Goal: Task Accomplishment & Management: Manage account settings

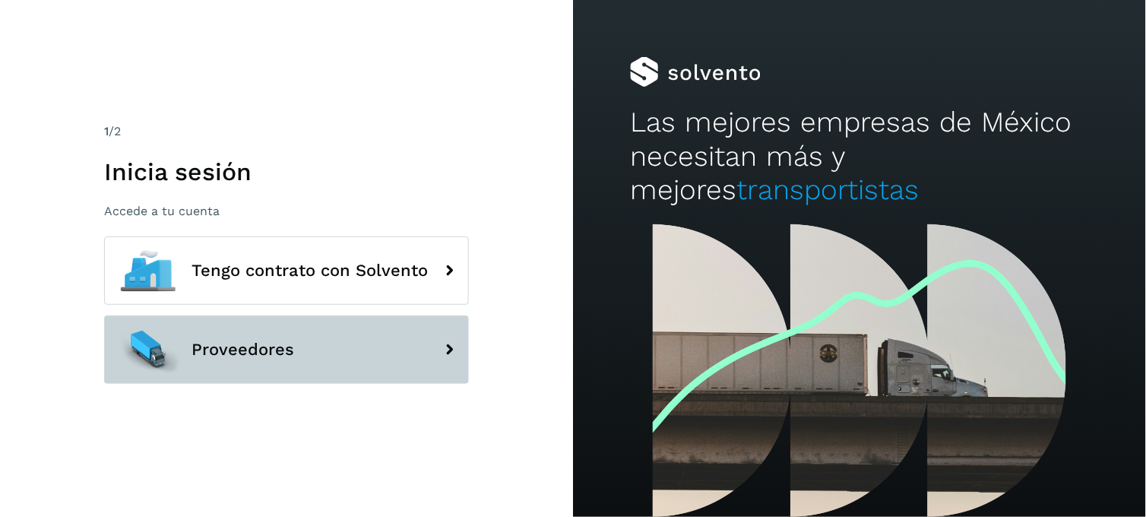
click at [293, 343] on button "Proveedores" at bounding box center [286, 349] width 365 height 68
click at [432, 360] on button "Proveedores" at bounding box center [286, 349] width 365 height 68
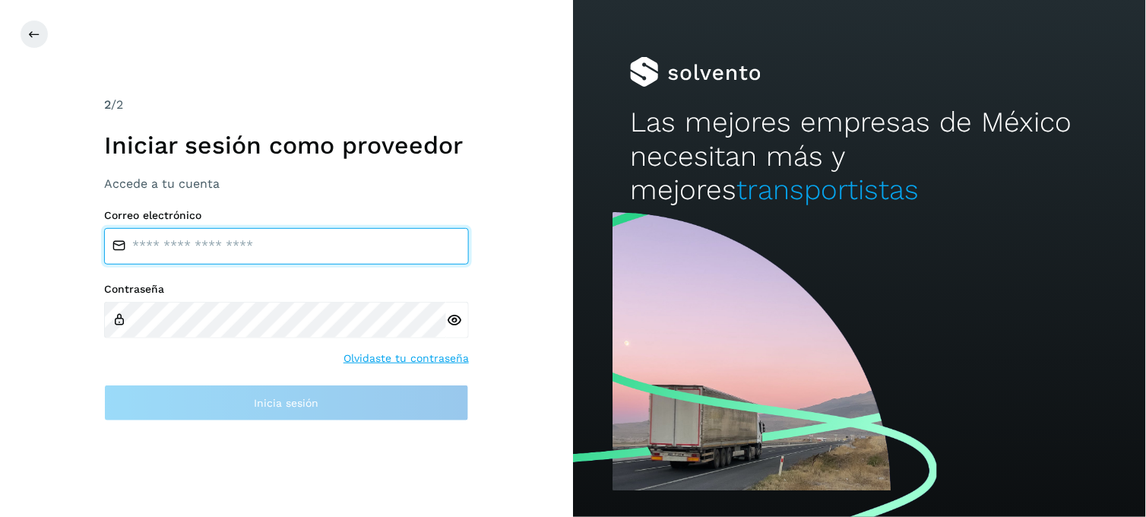
type input "**********"
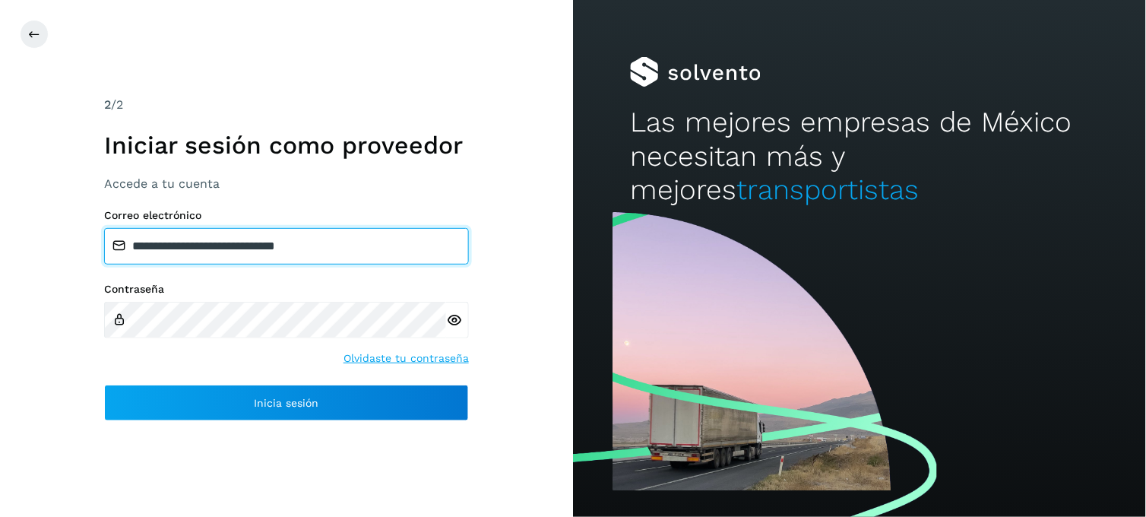
click at [223, 242] on input "**********" at bounding box center [286, 246] width 365 height 36
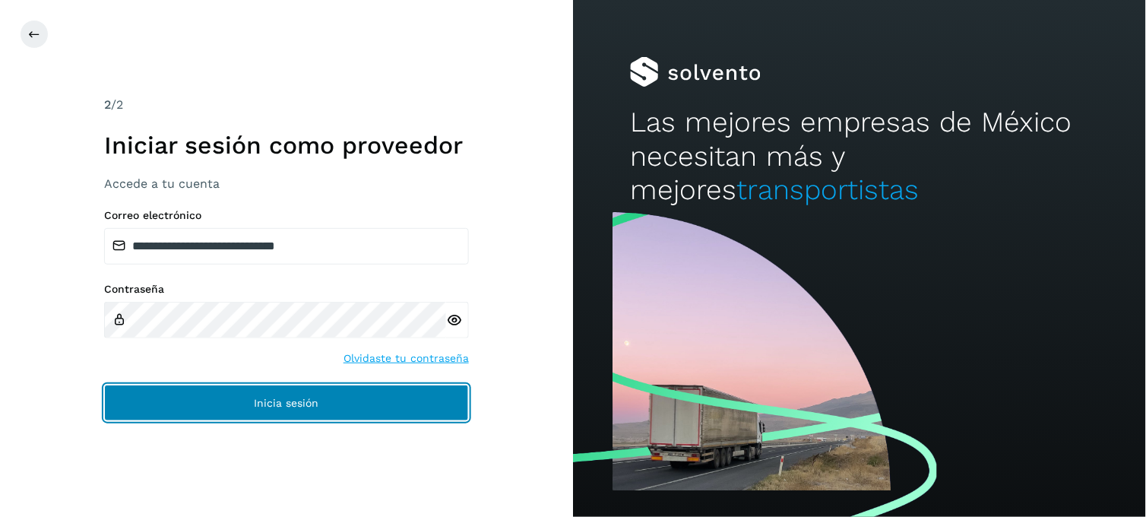
click at [214, 389] on button "Inicia sesión" at bounding box center [286, 402] width 365 height 36
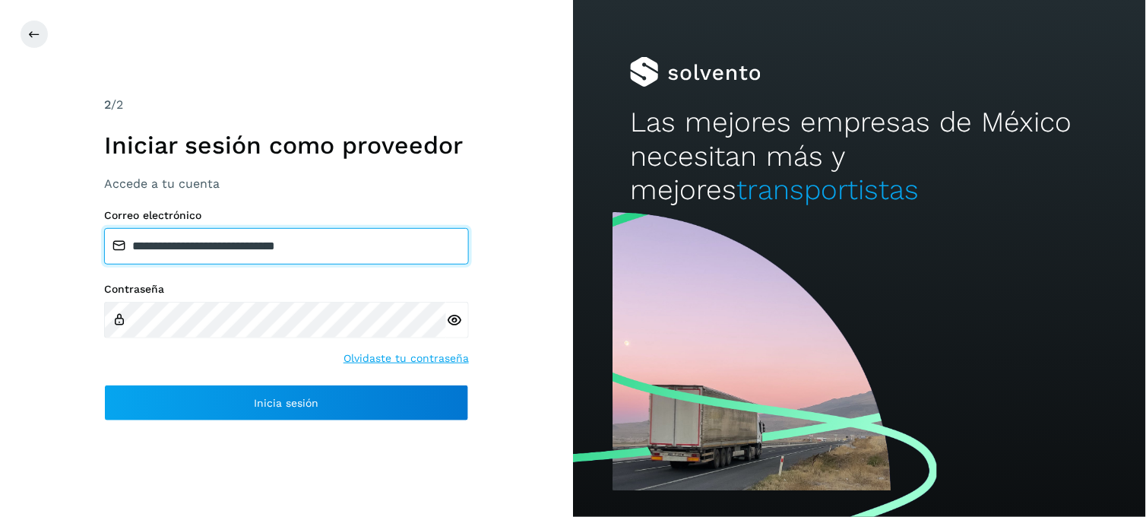
click at [252, 234] on input "**********" at bounding box center [286, 246] width 365 height 36
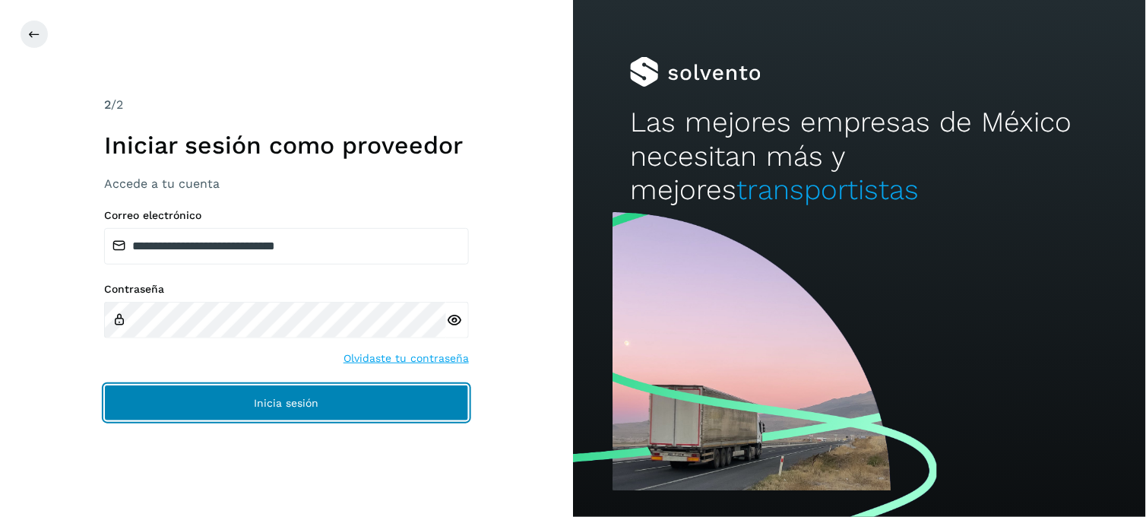
click at [192, 398] on button "Inicia sesión" at bounding box center [286, 402] width 365 height 36
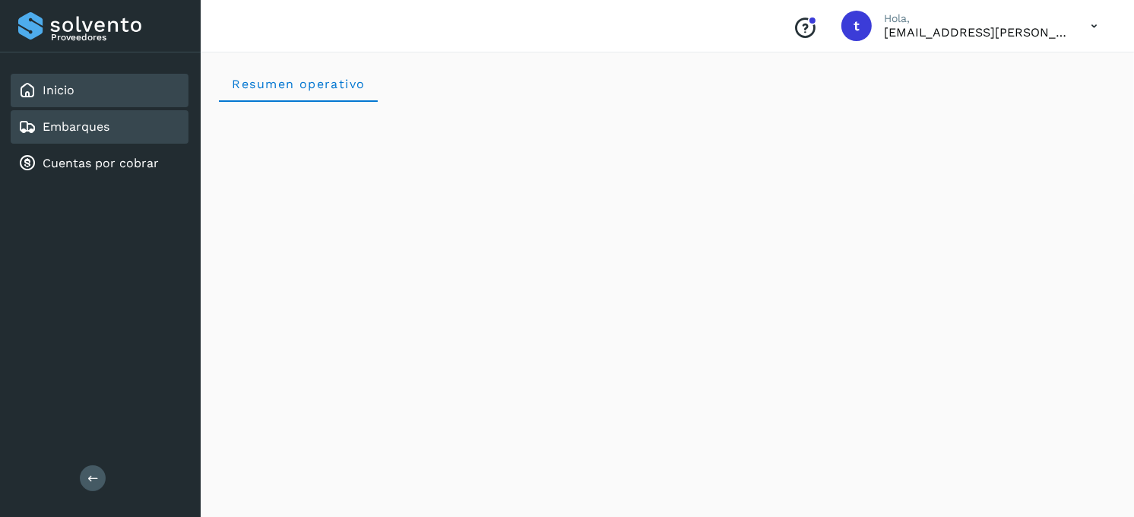
click at [110, 125] on div "Embarques" at bounding box center [100, 126] width 178 height 33
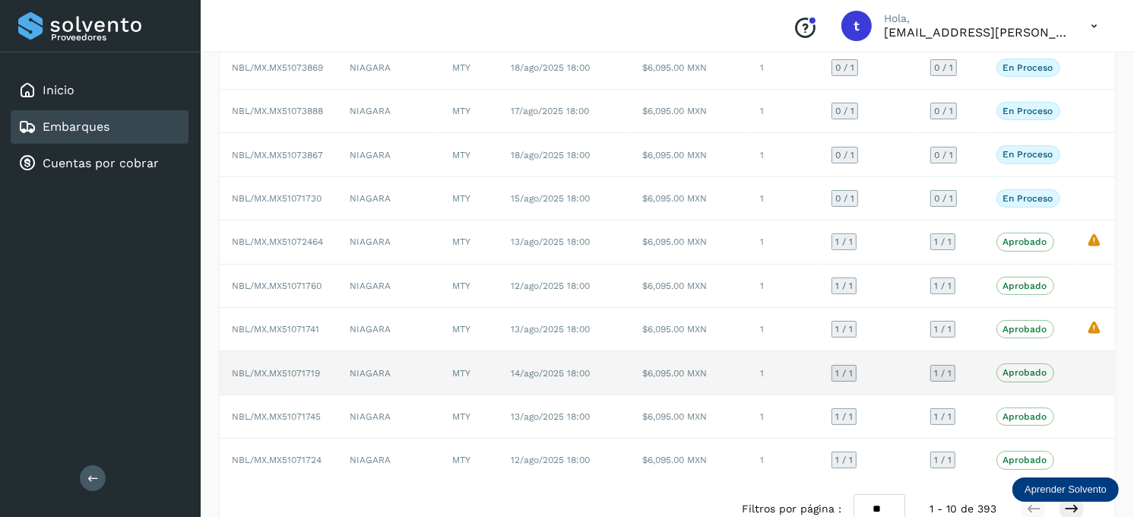
scroll to position [188, 0]
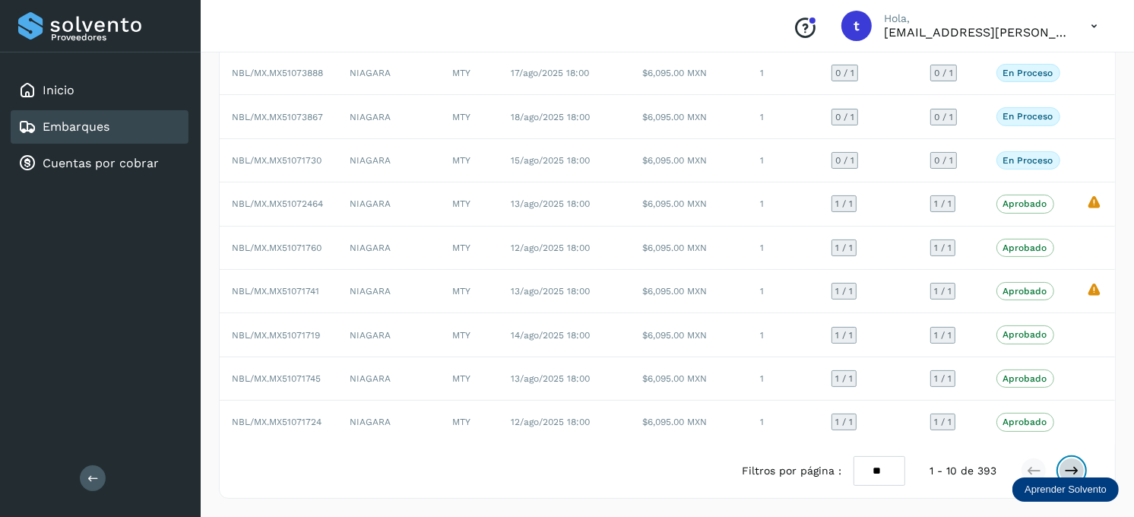
click at [1077, 473] on icon at bounding box center [1071, 470] width 15 height 15
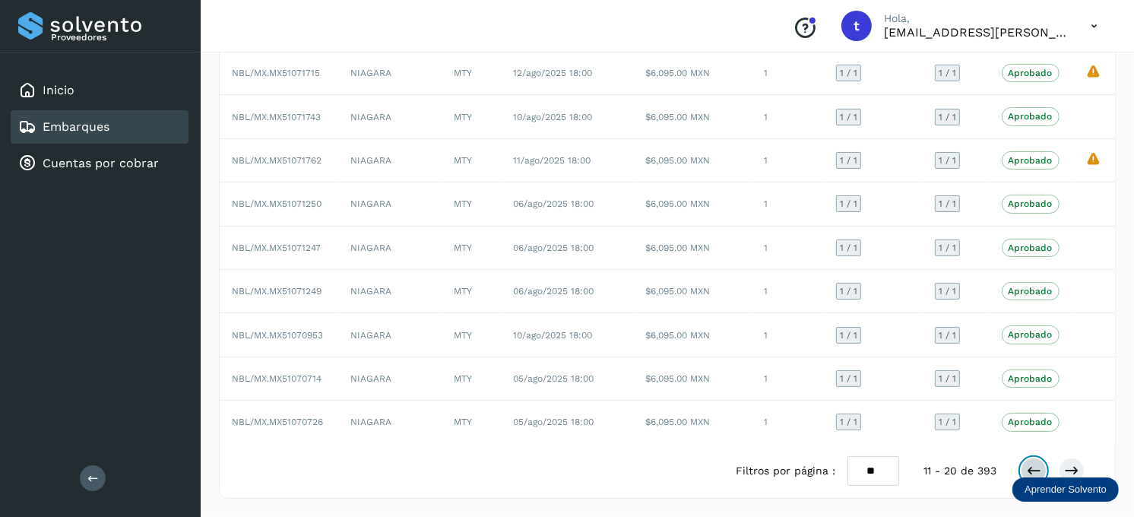
click at [1029, 465] on icon at bounding box center [1033, 470] width 15 height 15
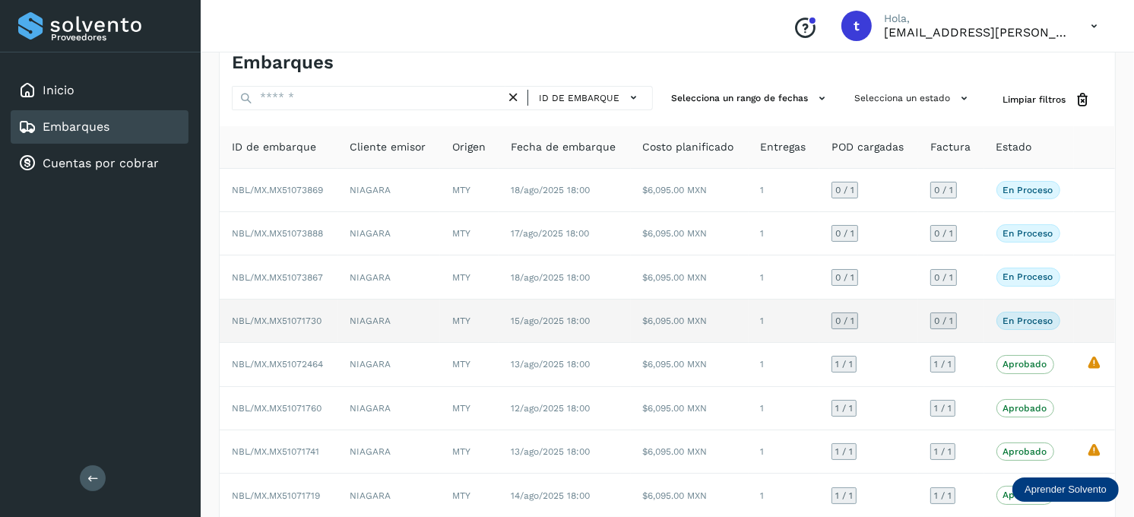
scroll to position [20, 0]
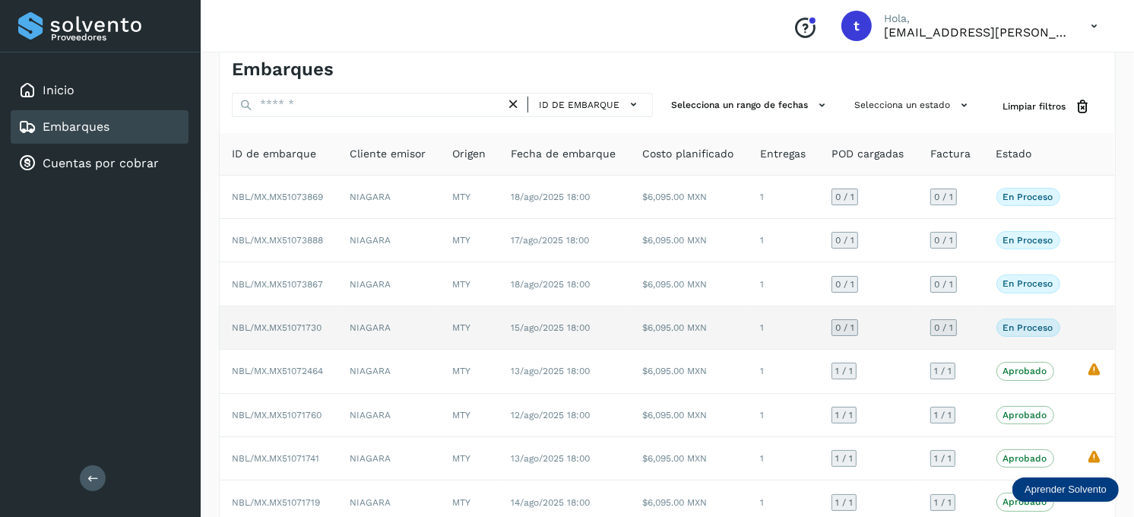
click at [1023, 331] on p "En proceso" at bounding box center [1028, 327] width 50 height 11
click at [537, 327] on span "15/ago/2025 18:00" at bounding box center [550, 327] width 79 height 11
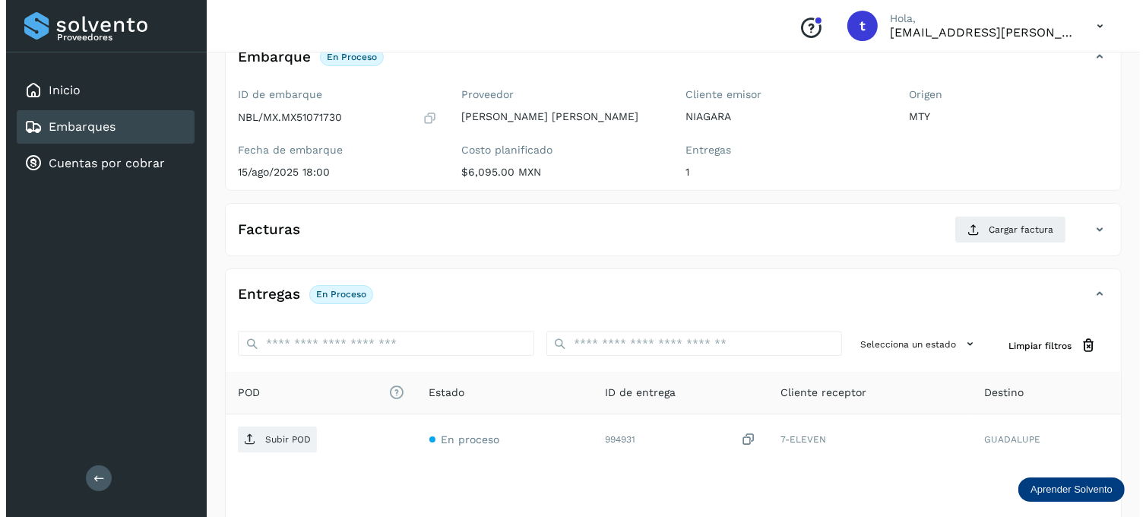
scroll to position [205, 0]
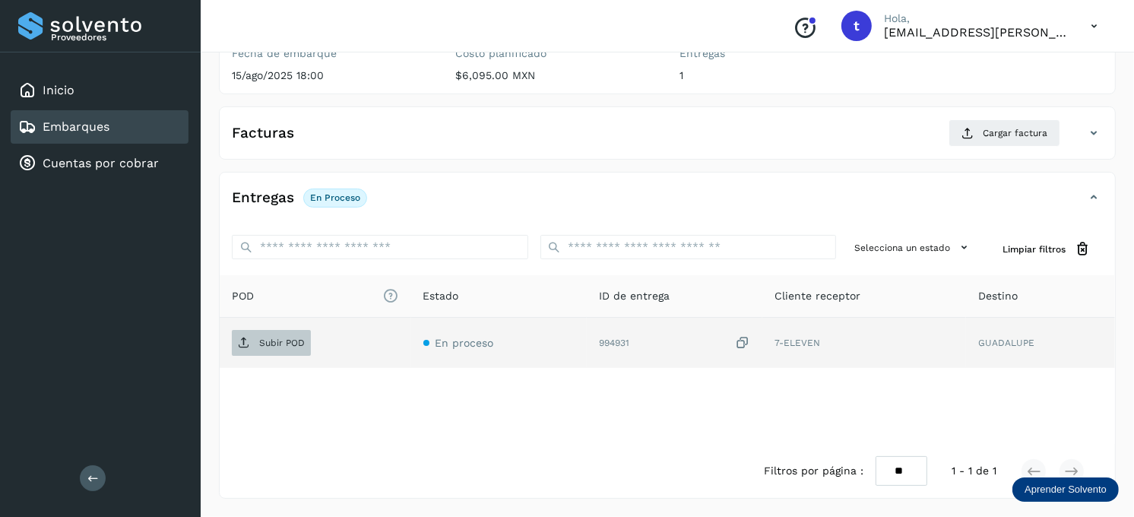
click at [292, 335] on span "Subir POD" at bounding box center [271, 343] width 79 height 24
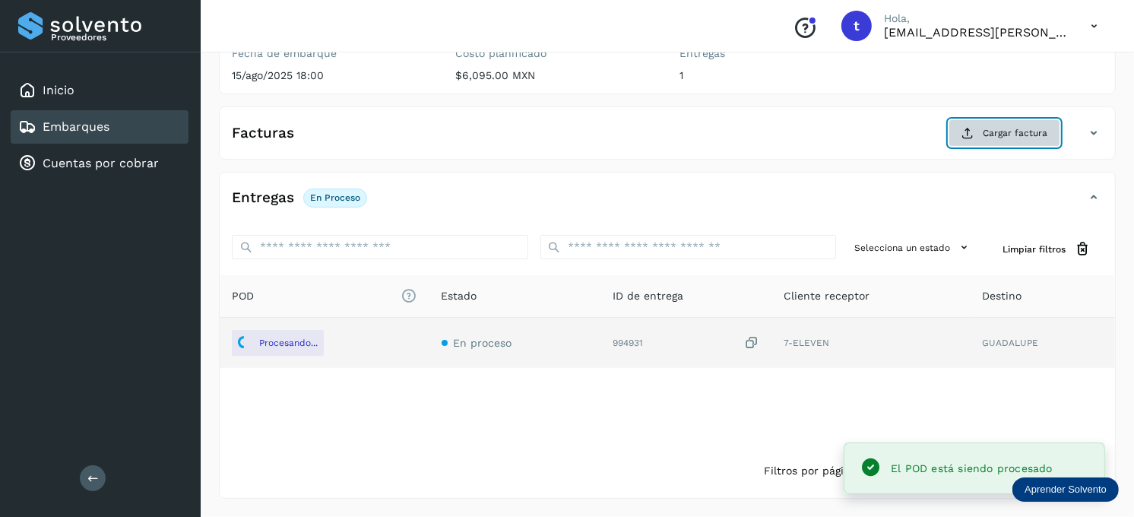
click at [1014, 132] on span "Cargar factura" at bounding box center [1014, 133] width 65 height 14
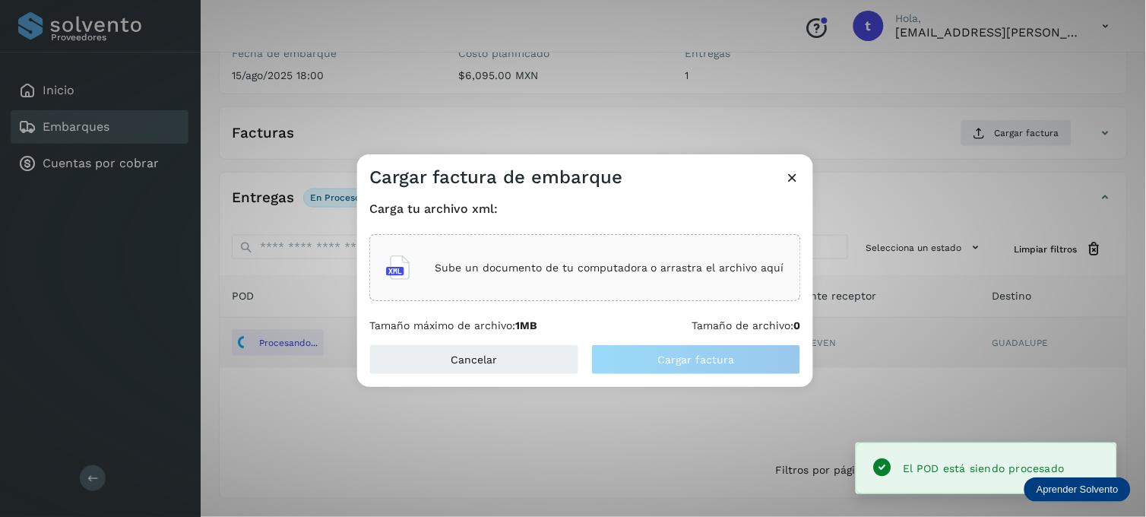
click at [558, 247] on div "Sube un documento de tu computadora o arrastra el archivo aquí" at bounding box center [585, 267] width 398 height 41
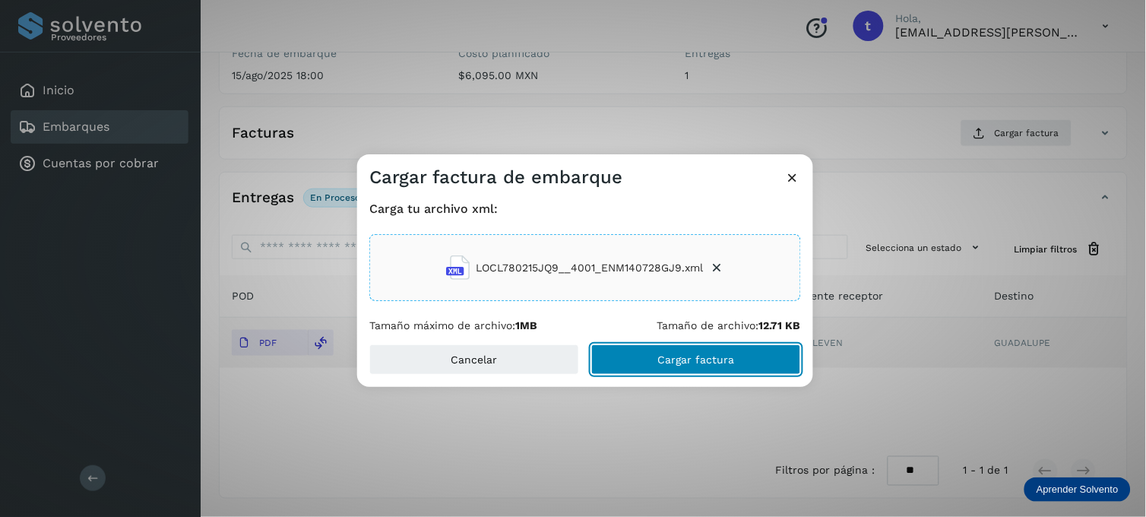
click at [638, 363] on button "Cargar factura" at bounding box center [696, 359] width 210 height 30
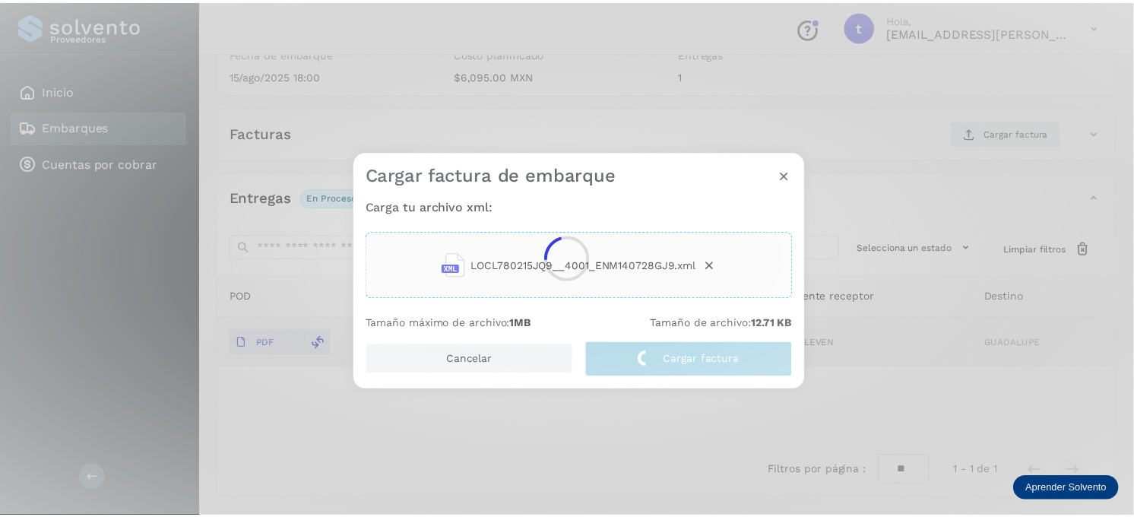
scroll to position [203, 0]
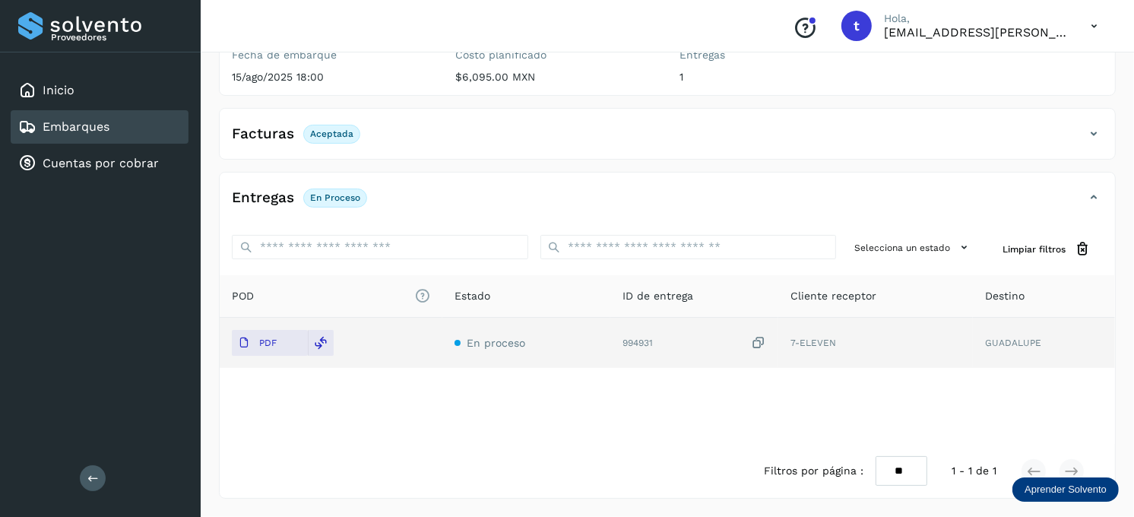
drag, startPoint x: 74, startPoint y: 126, endPoint x: 84, endPoint y: 127, distance: 9.1
click at [77, 126] on link "Embarques" at bounding box center [76, 126] width 67 height 14
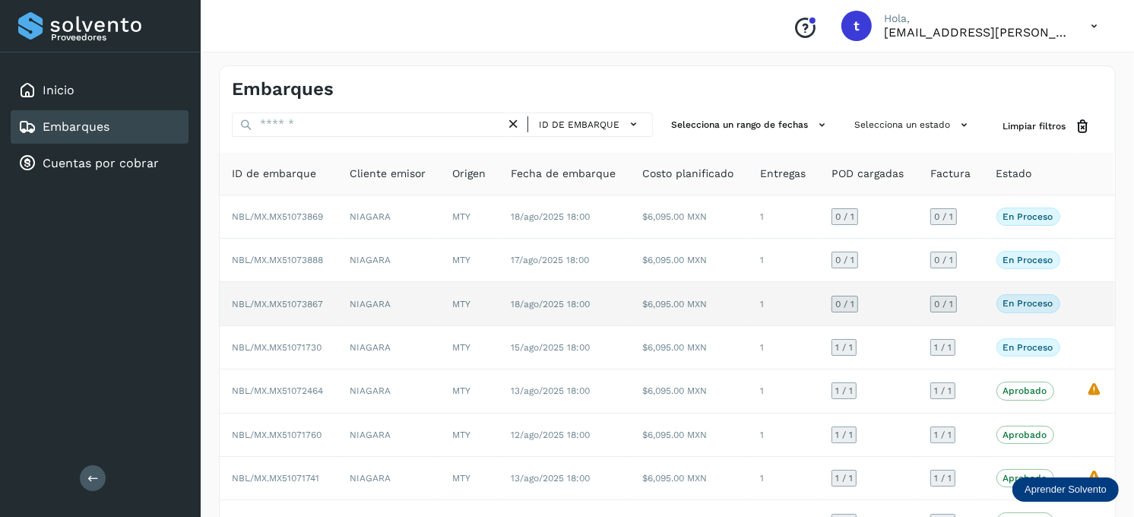
click at [1017, 308] on p "En proceso" at bounding box center [1028, 303] width 50 height 11
click at [1029, 306] on p "En proceso" at bounding box center [1028, 303] width 50 height 11
click at [708, 295] on td "$6,095.00 MXN" at bounding box center [690, 303] width 118 height 43
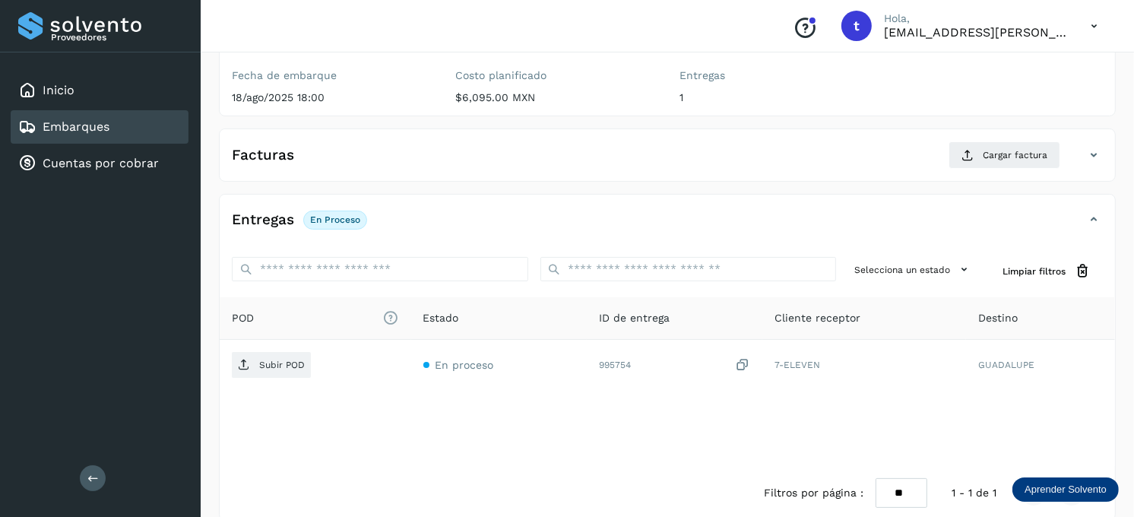
scroll to position [205, 0]
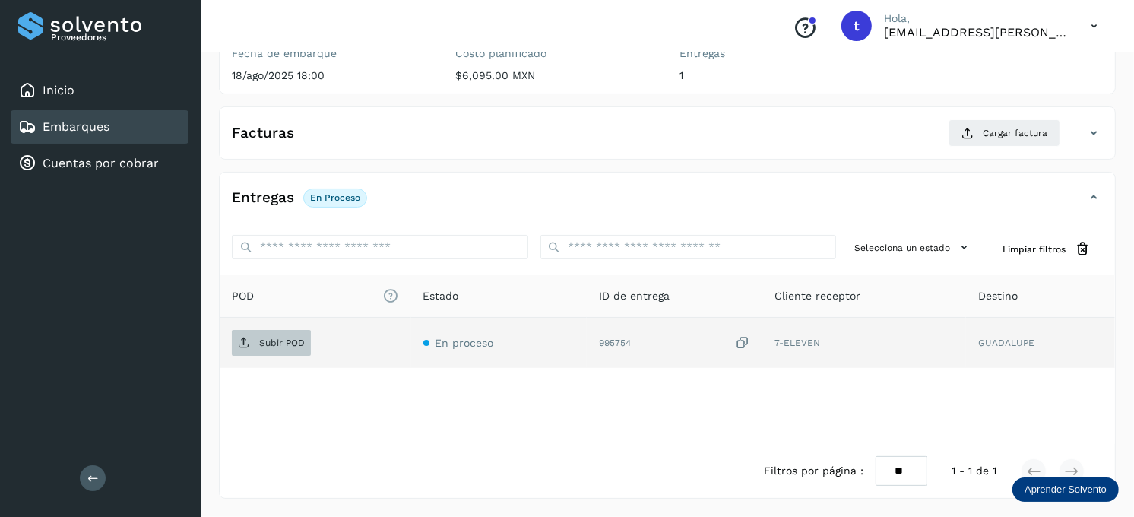
click at [296, 339] on p "Subir POD" at bounding box center [282, 342] width 46 height 11
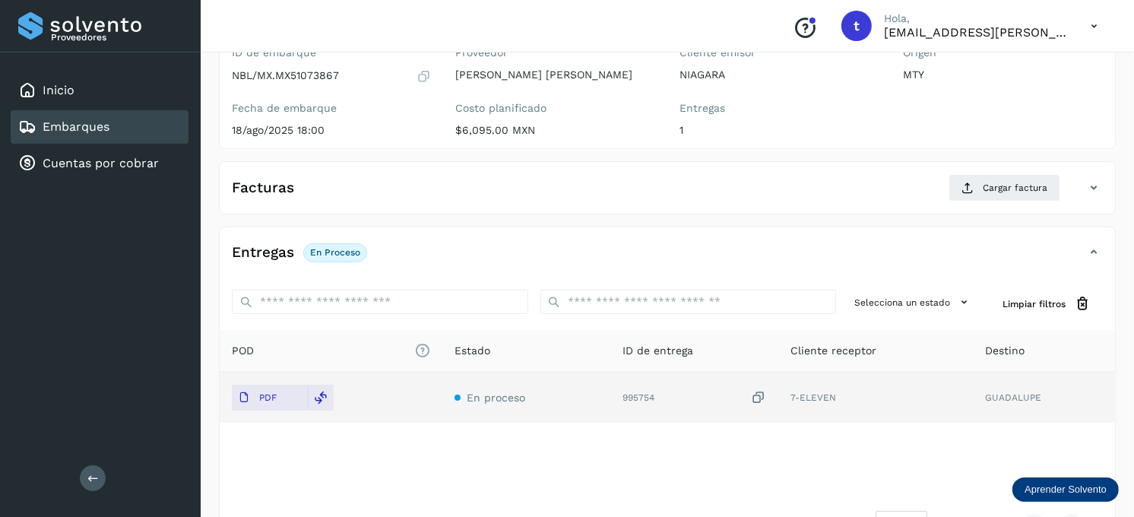
scroll to position [120, 0]
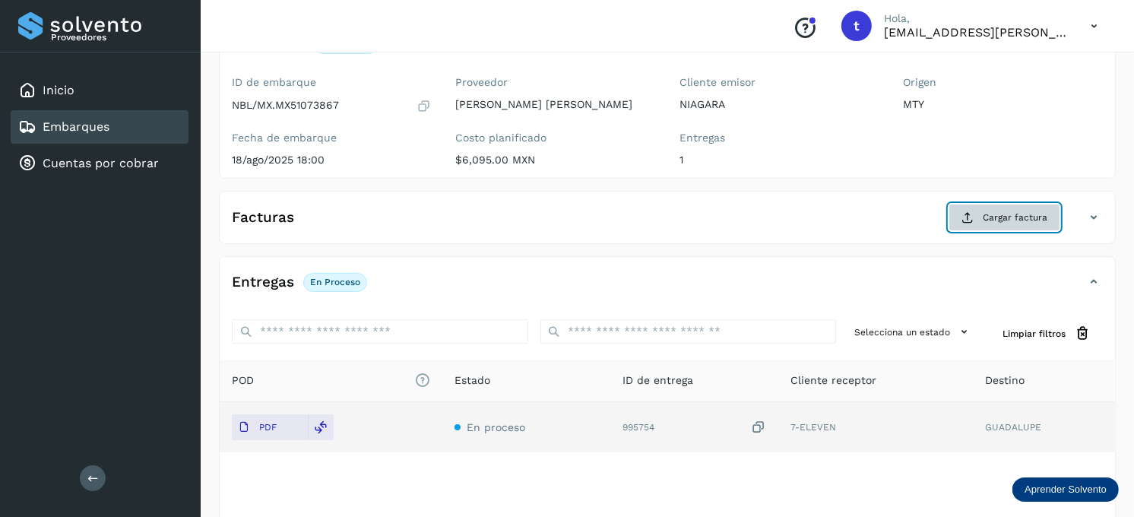
click at [1033, 216] on span "Cargar factura" at bounding box center [1014, 217] width 65 height 14
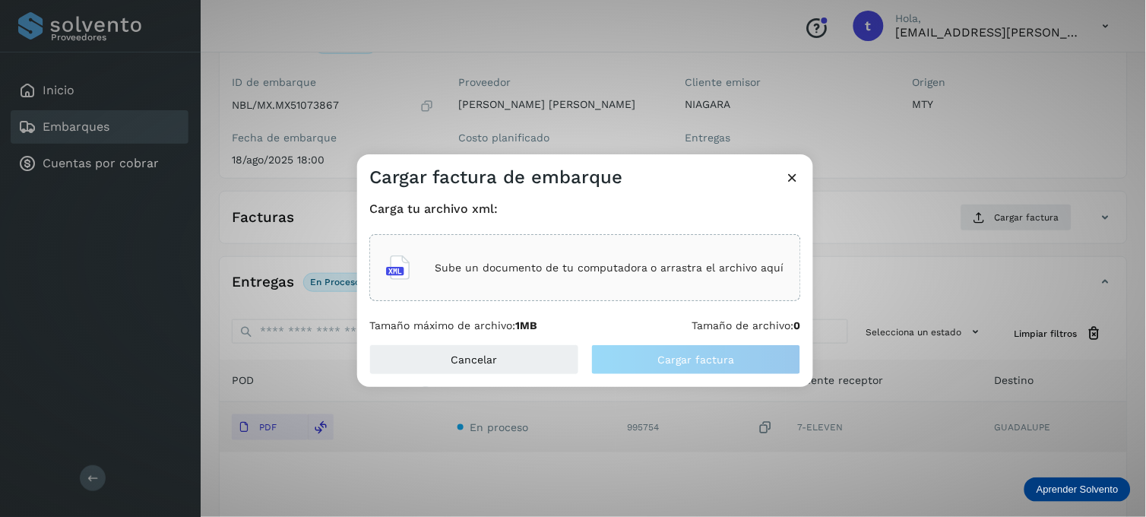
click at [631, 257] on div "Sube un documento de tu computadora o arrastra el archivo aquí" at bounding box center [585, 267] width 398 height 41
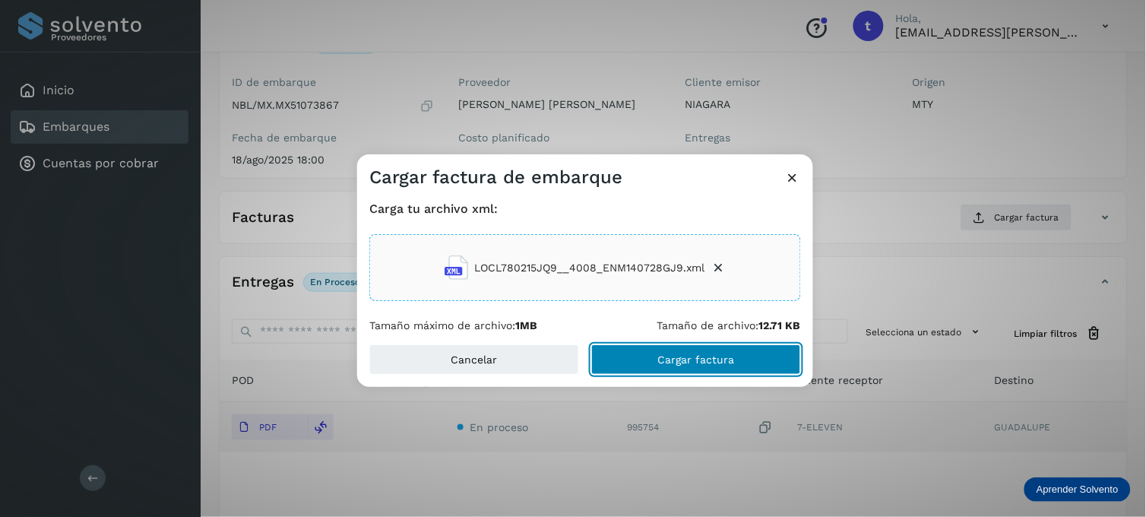
click at [720, 355] on span "Cargar factura" at bounding box center [696, 359] width 77 height 11
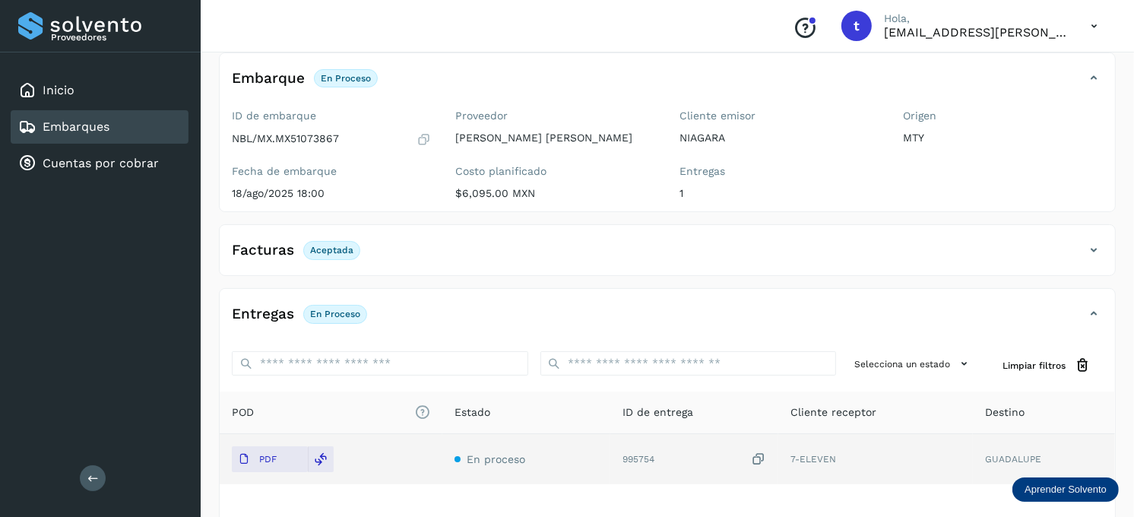
scroll to position [0, 0]
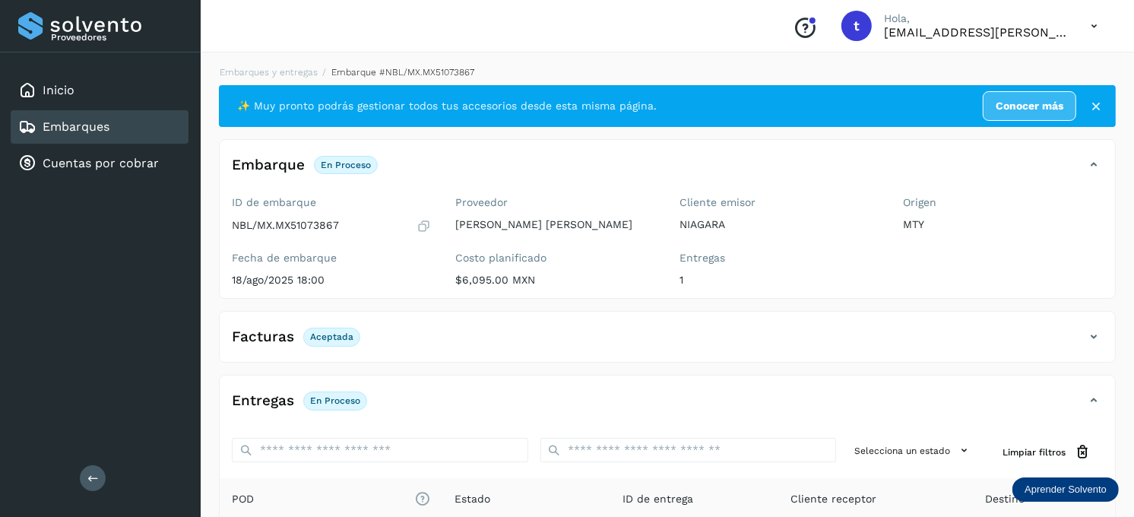
click at [85, 122] on link "Embarques" at bounding box center [76, 126] width 67 height 14
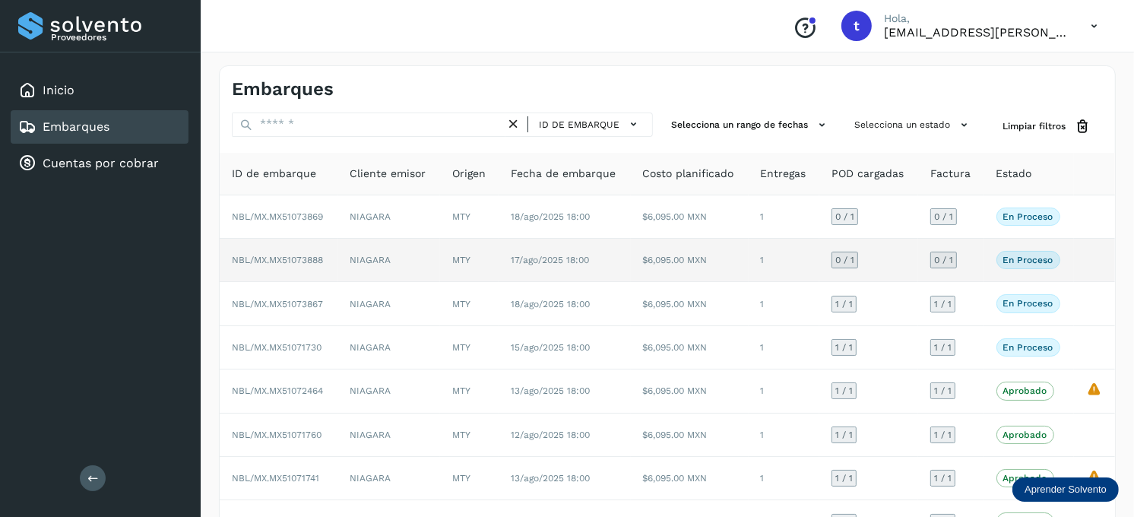
click at [430, 261] on td "NIAGARA" at bounding box center [388, 260] width 103 height 43
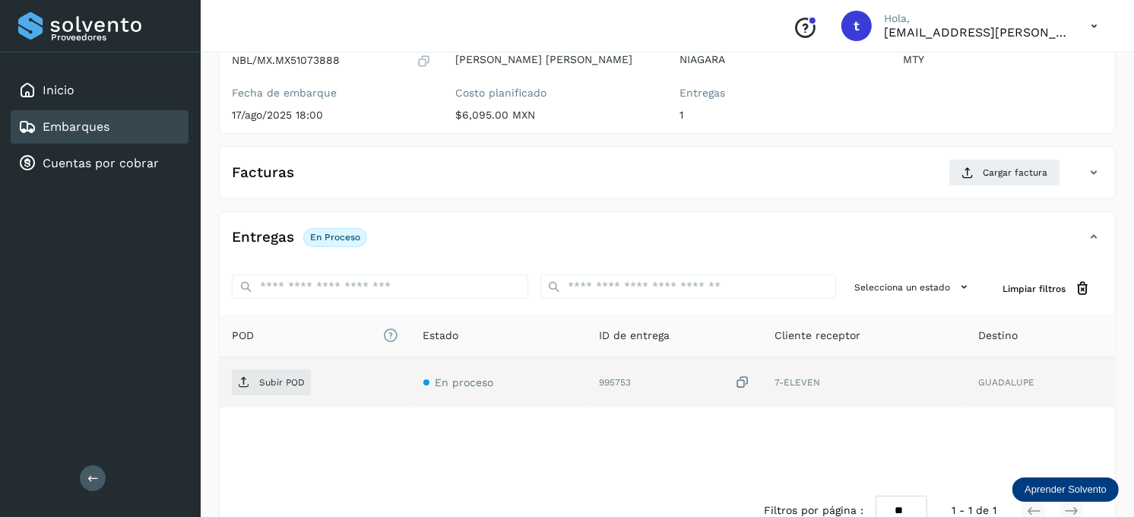
scroll to position [169, 0]
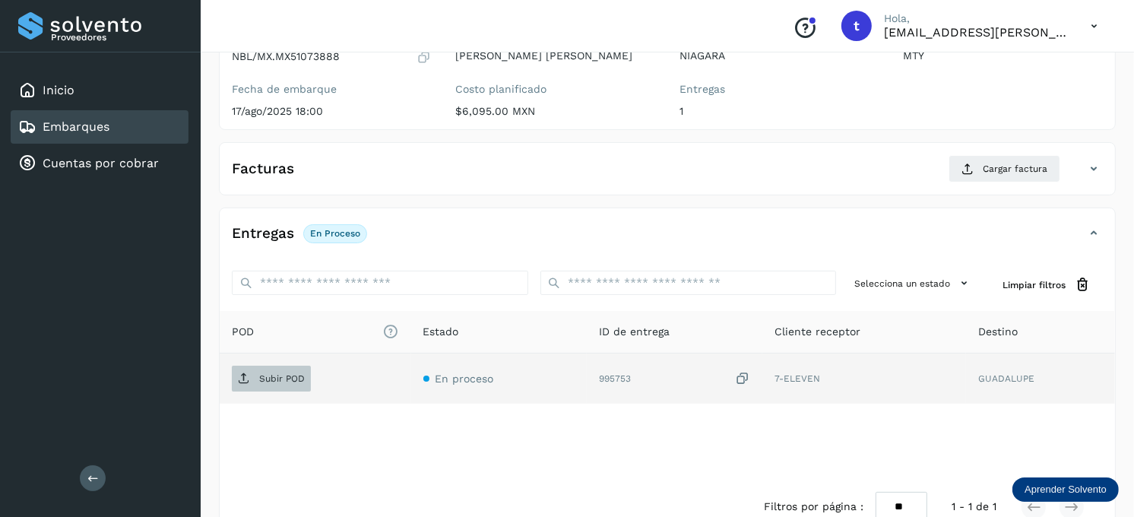
click at [275, 377] on p "Subir POD" at bounding box center [282, 378] width 46 height 11
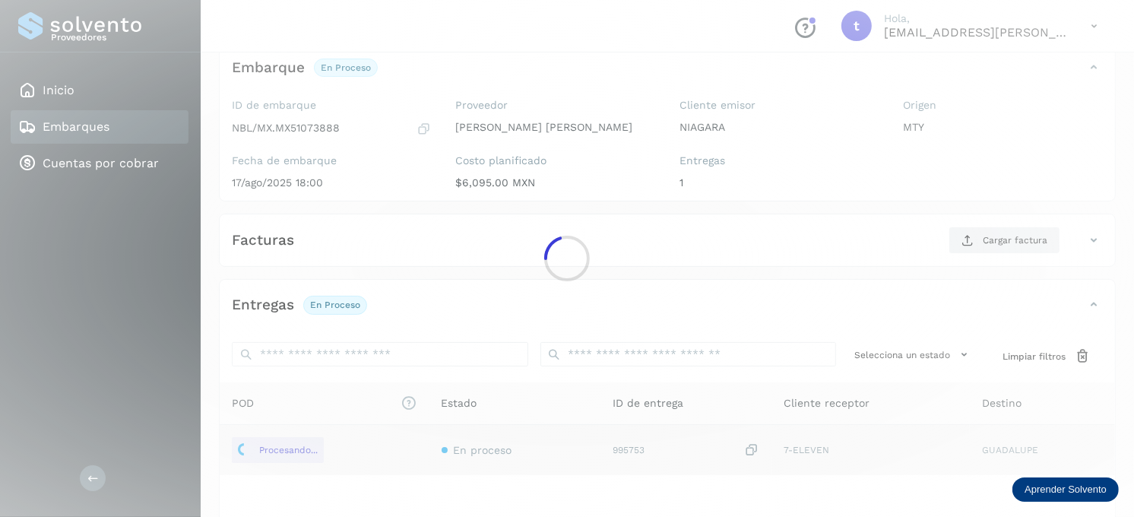
scroll to position [0, 0]
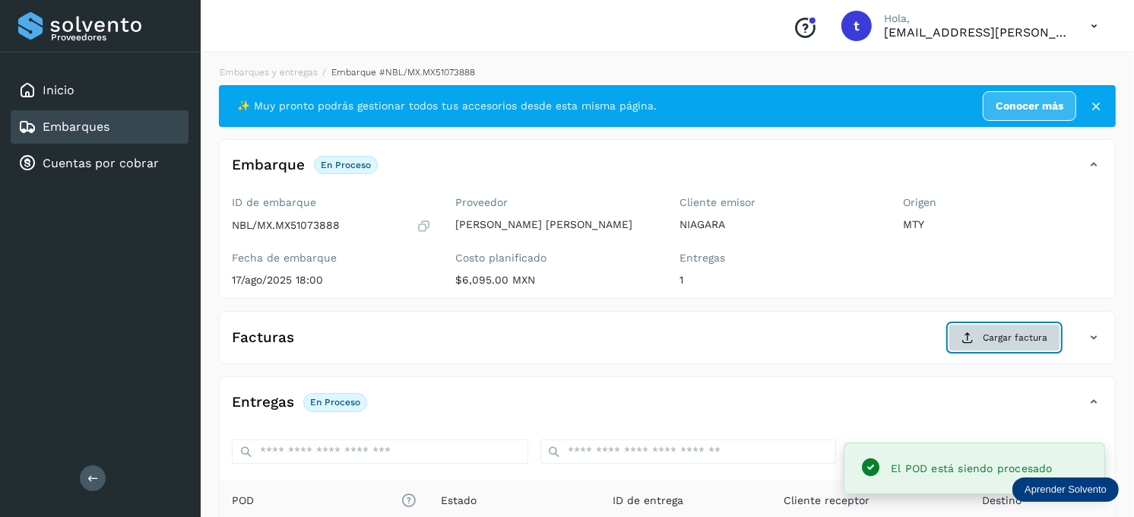
click at [1020, 340] on span "Cargar factura" at bounding box center [1014, 338] width 65 height 14
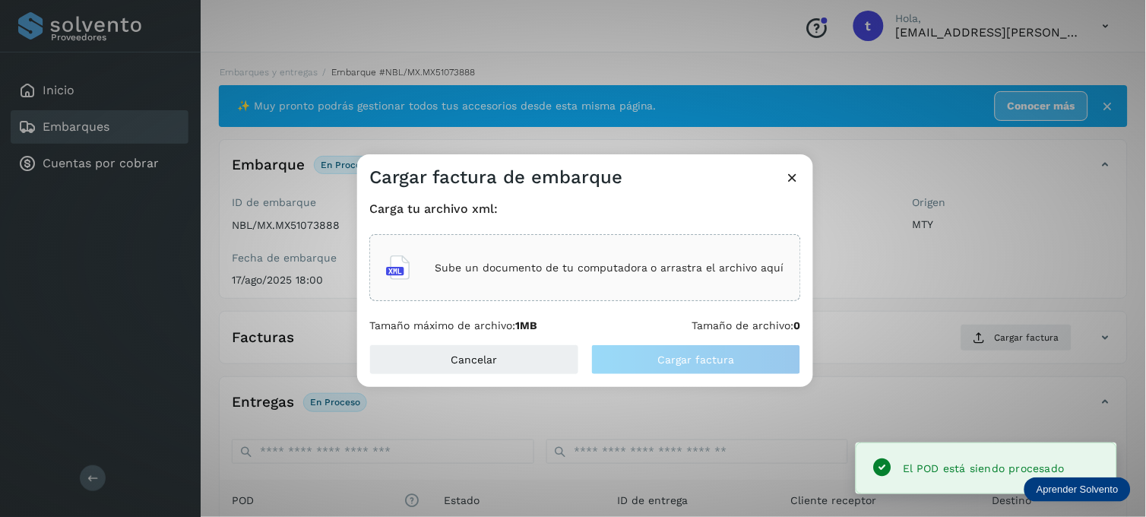
click at [632, 258] on div "Sube un documento de tu computadora o arrastra el archivo aquí" at bounding box center [585, 267] width 398 height 41
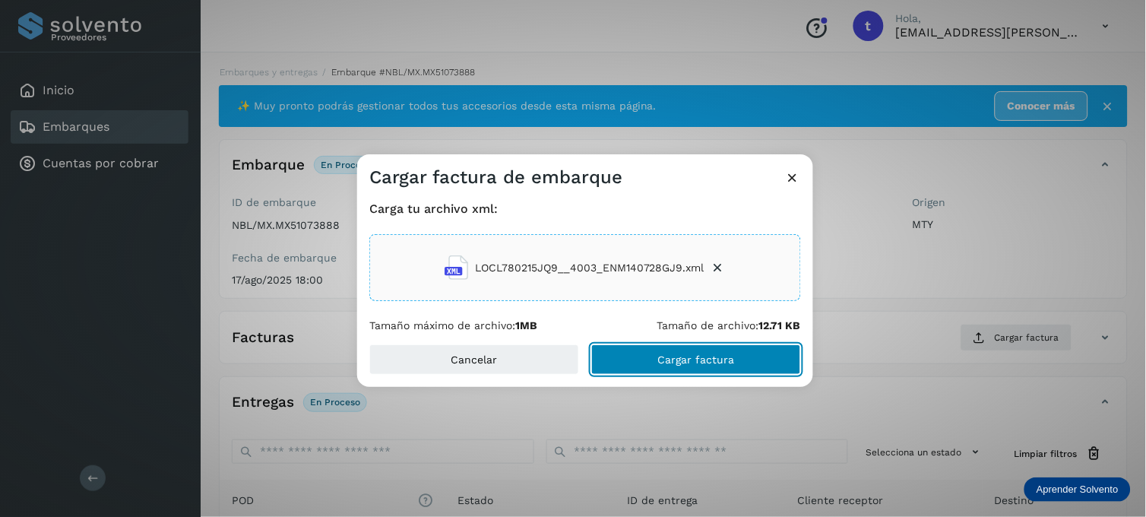
click at [639, 353] on button "Cargar factura" at bounding box center [696, 359] width 210 height 30
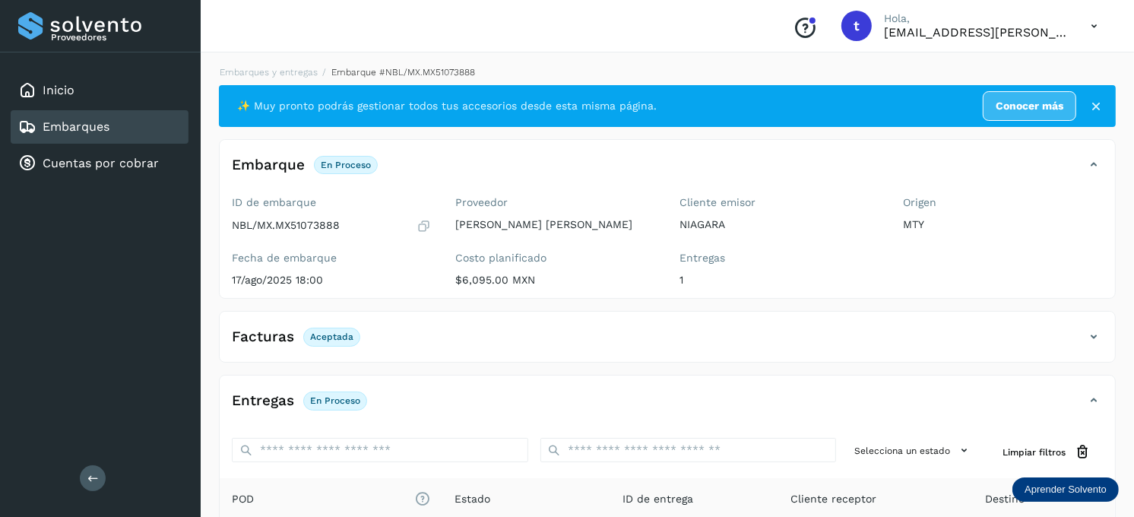
click at [153, 127] on div "Embarques" at bounding box center [100, 126] width 178 height 33
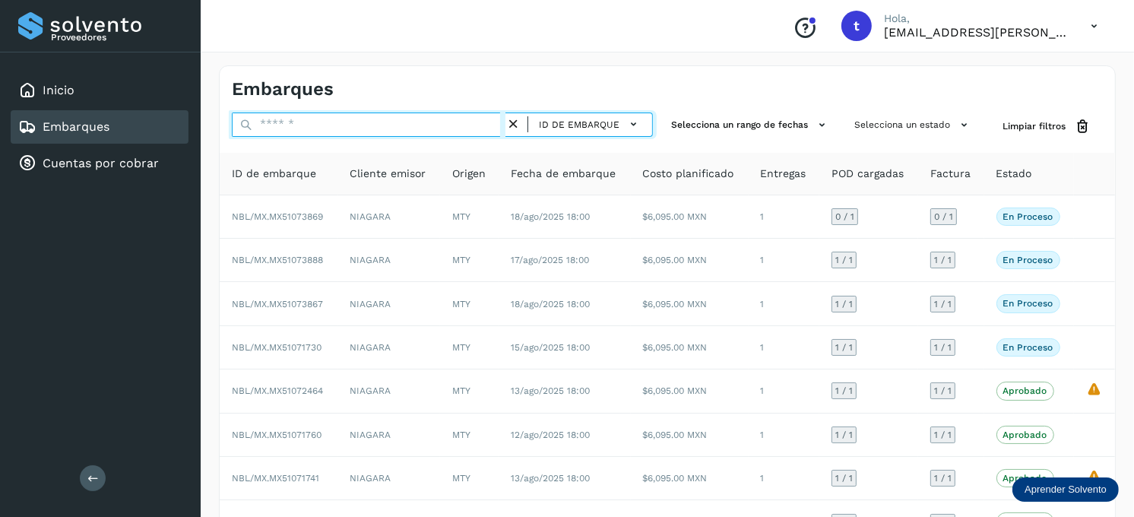
click at [375, 125] on input "text" at bounding box center [369, 124] width 274 height 24
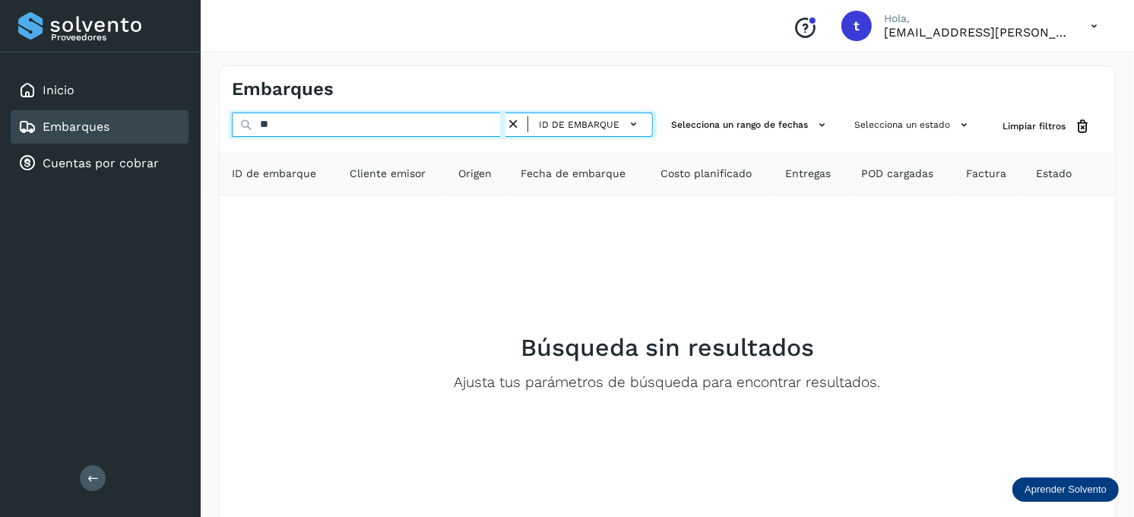
type input "*"
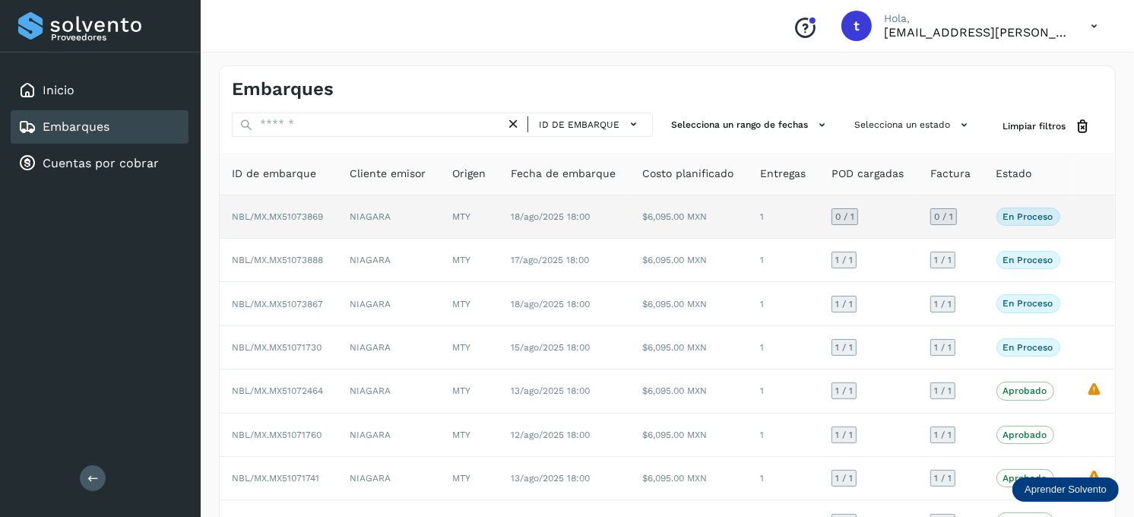
click at [324, 220] on td "NBL/MX.MX51073869" at bounding box center [279, 216] width 118 height 43
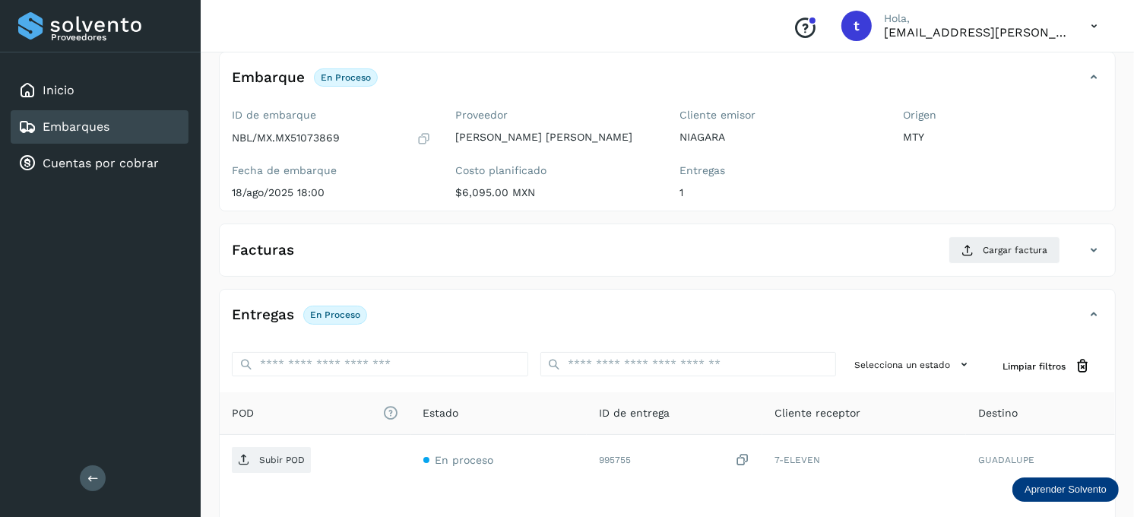
scroll to position [205, 0]
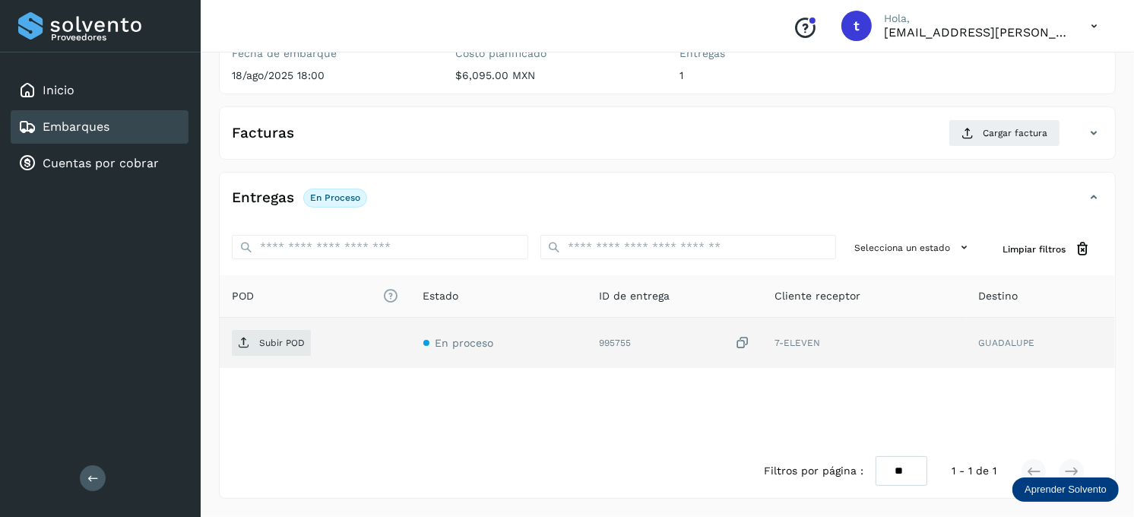
click at [411, 327] on td "Subir POD" at bounding box center [499, 343] width 176 height 50
click at [262, 332] on span "Subir POD" at bounding box center [271, 343] width 79 height 24
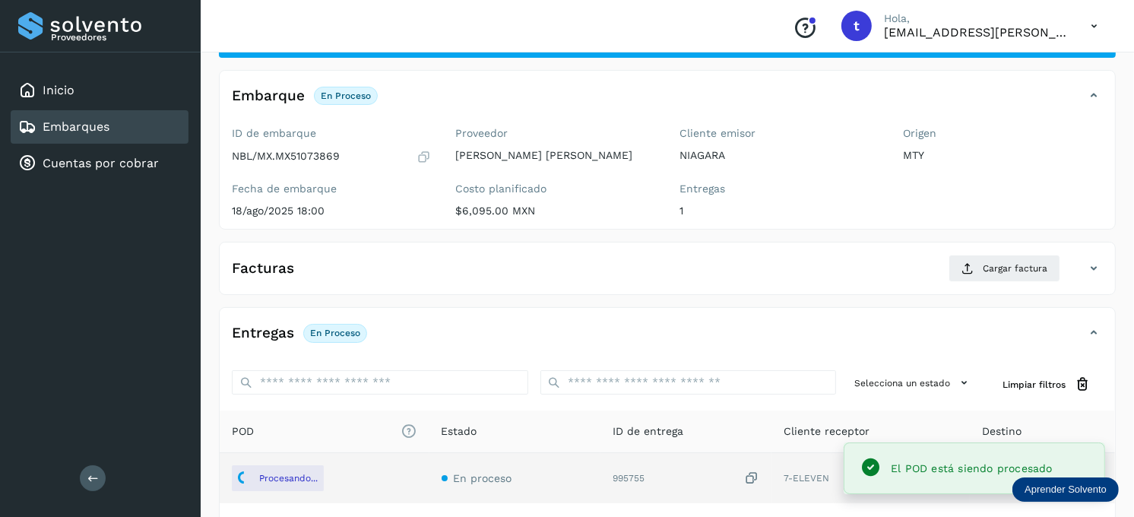
scroll to position [36, 0]
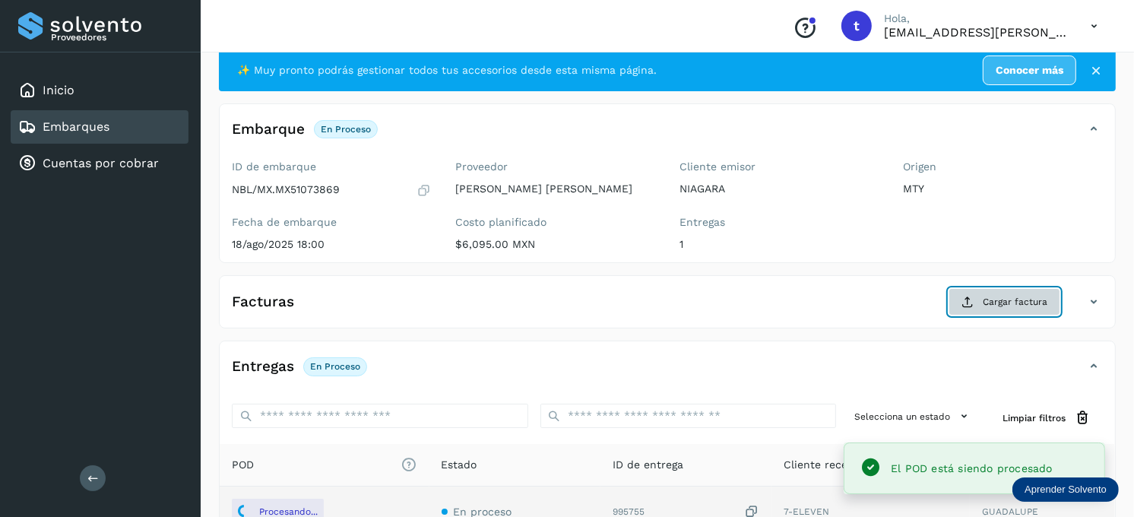
click at [1045, 302] on span "Cargar factura" at bounding box center [1014, 302] width 65 height 14
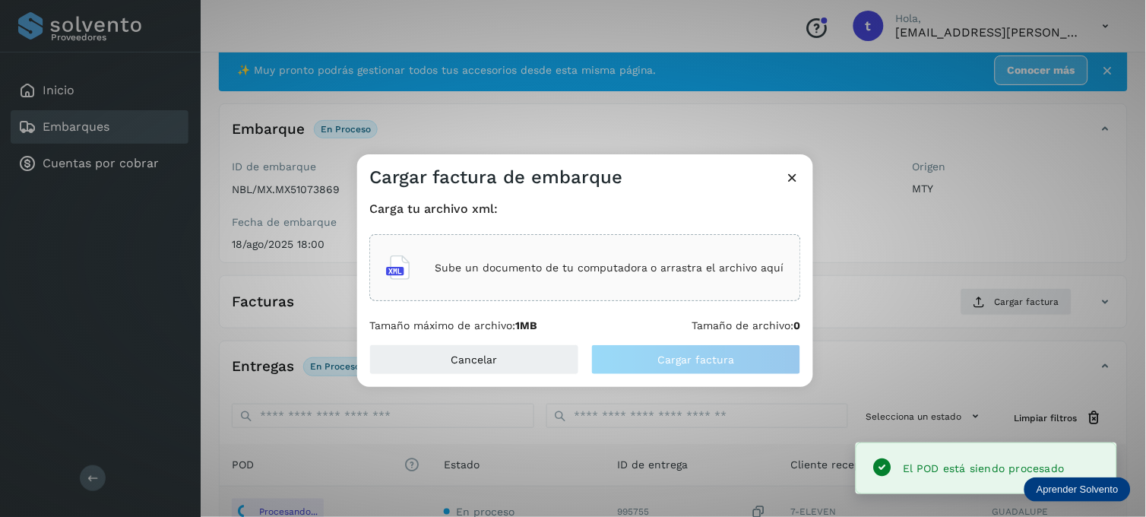
click at [575, 264] on p "Sube un documento de tu computadora o arrastra el archivo aquí" at bounding box center [610, 267] width 350 height 13
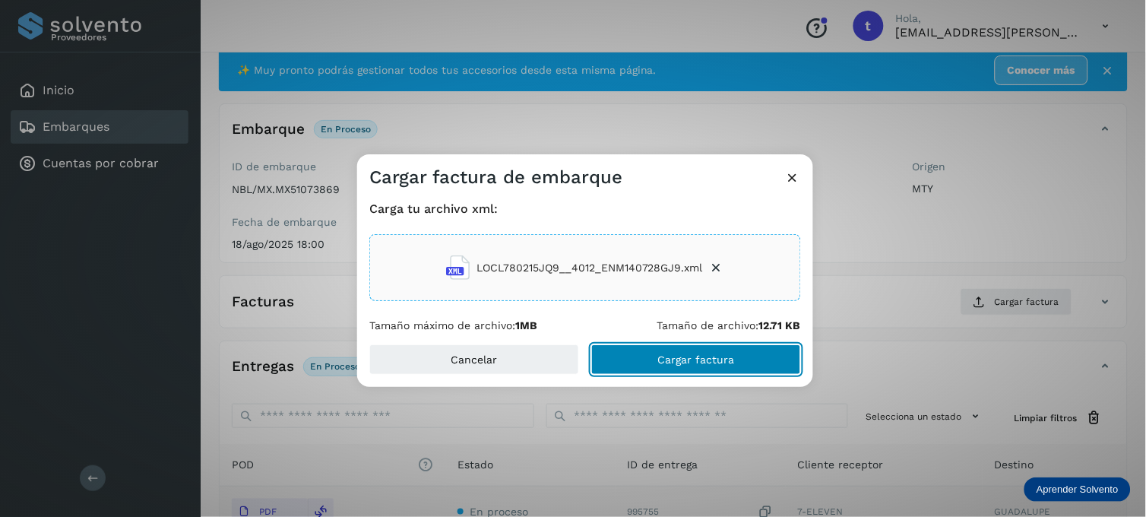
click at [713, 359] on span "Cargar factura" at bounding box center [696, 359] width 77 height 11
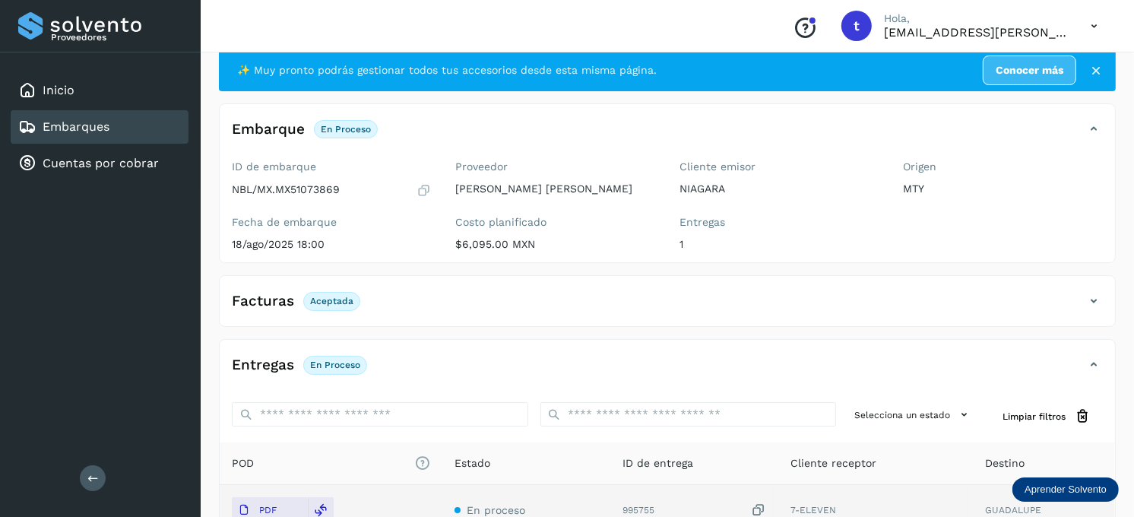
click at [133, 125] on div "Embarques" at bounding box center [100, 126] width 178 height 33
